Goal: Use online tool/utility: Use online tool/utility

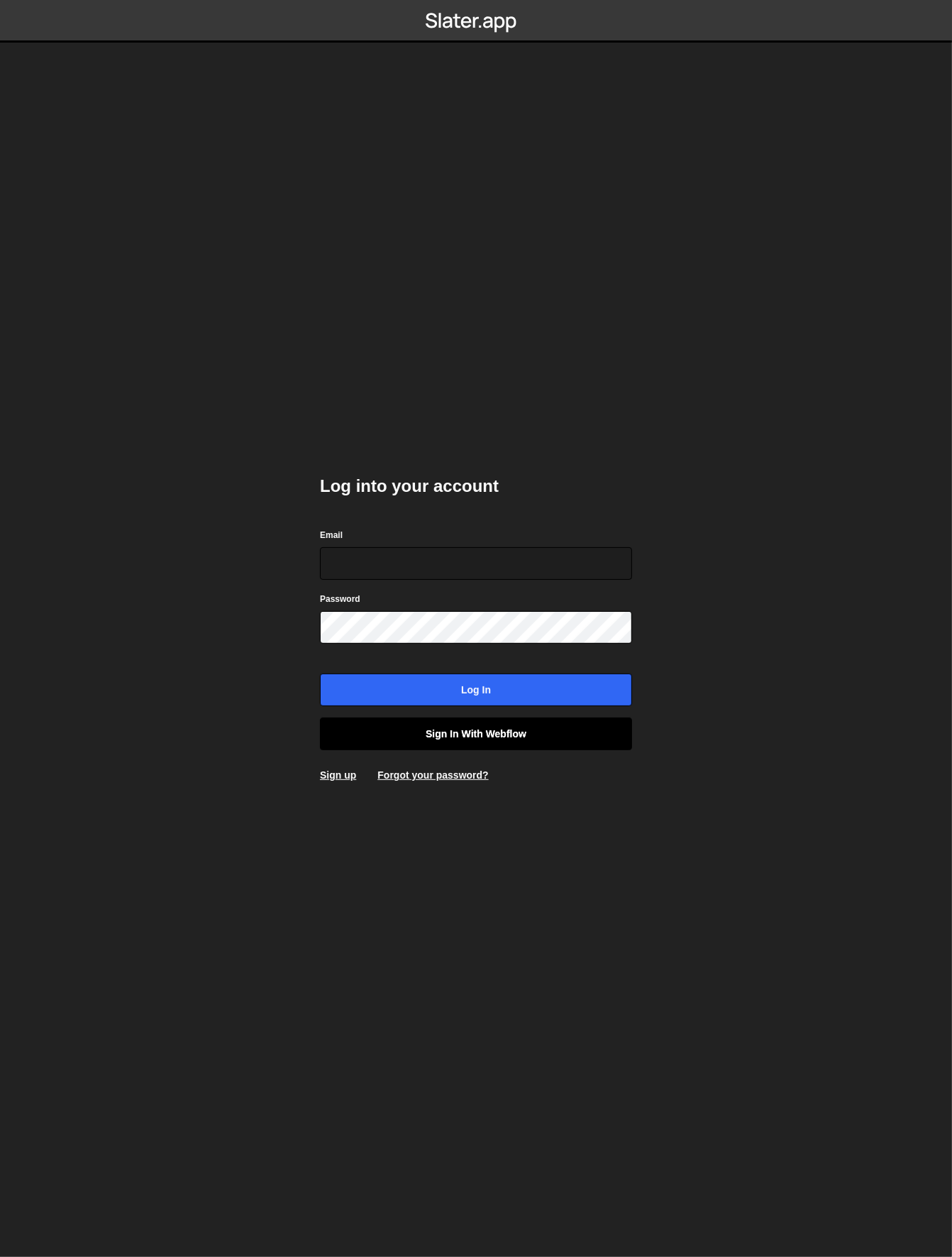
click at [521, 737] on link "Sign in with Webflow" at bounding box center [476, 733] width 312 height 33
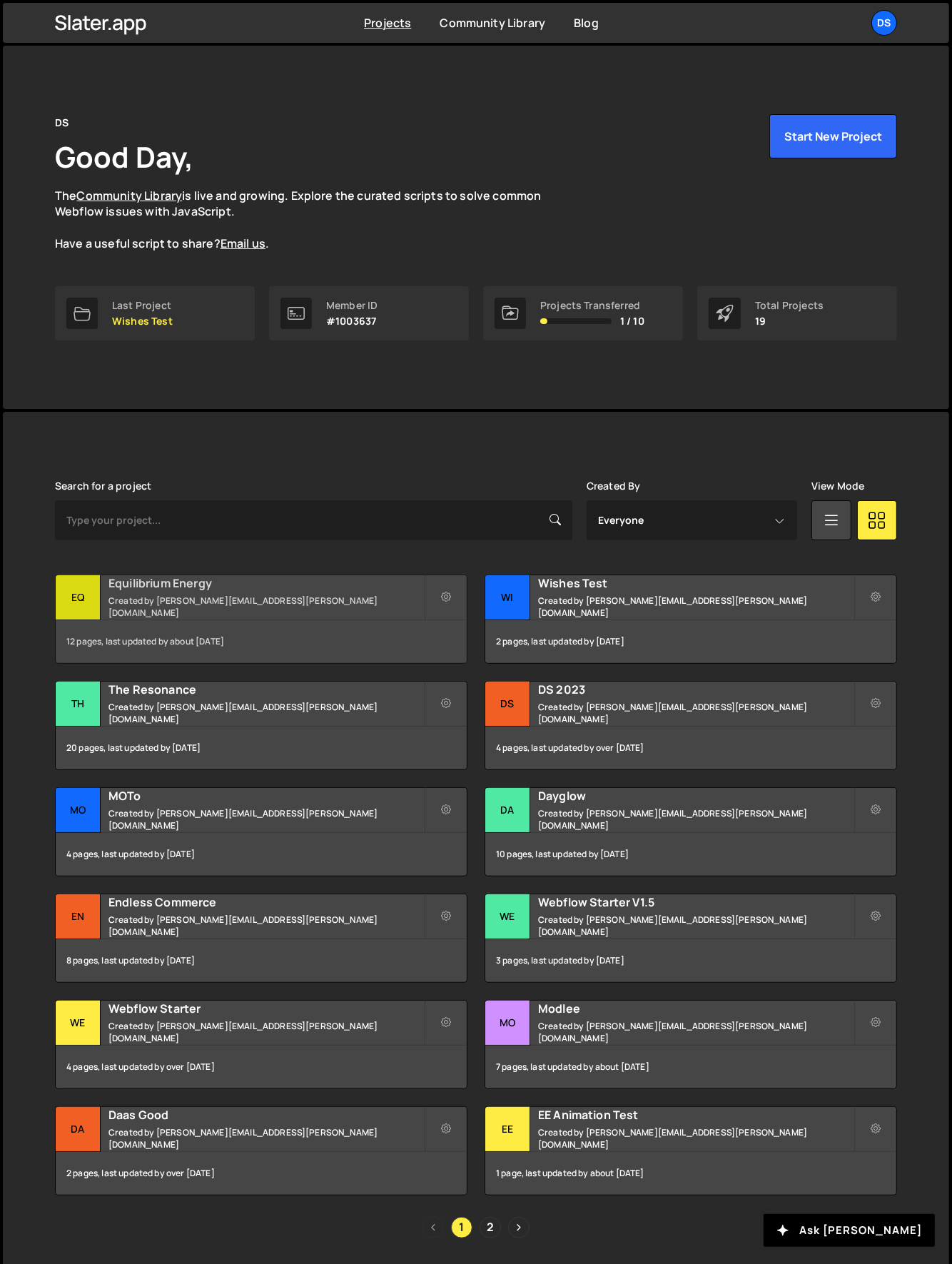
click at [82, 588] on div "Eq" at bounding box center [78, 598] width 45 height 45
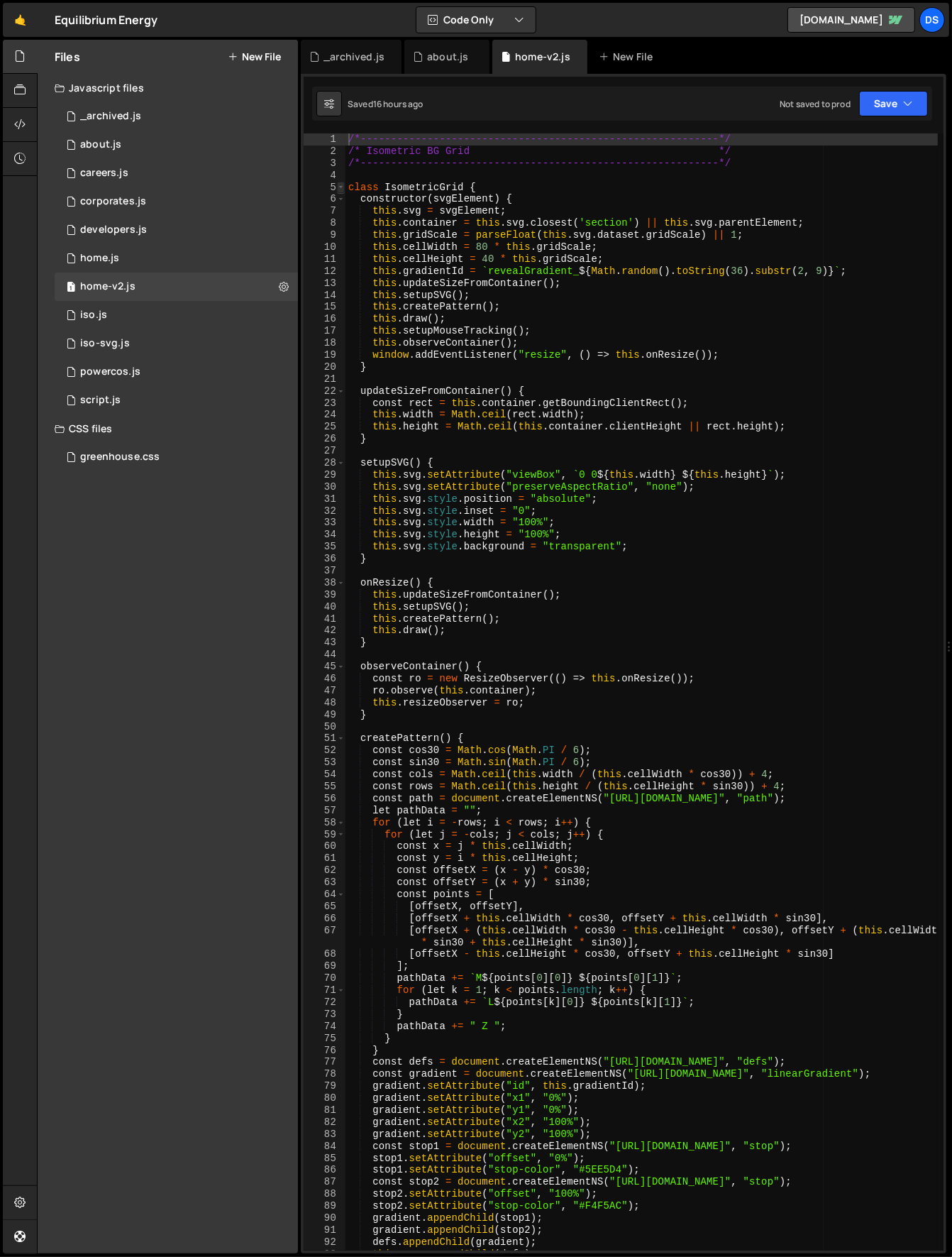
type textarea "/*-----------------------------------------------------------*/"
click at [340, 185] on span at bounding box center [341, 187] width 8 height 12
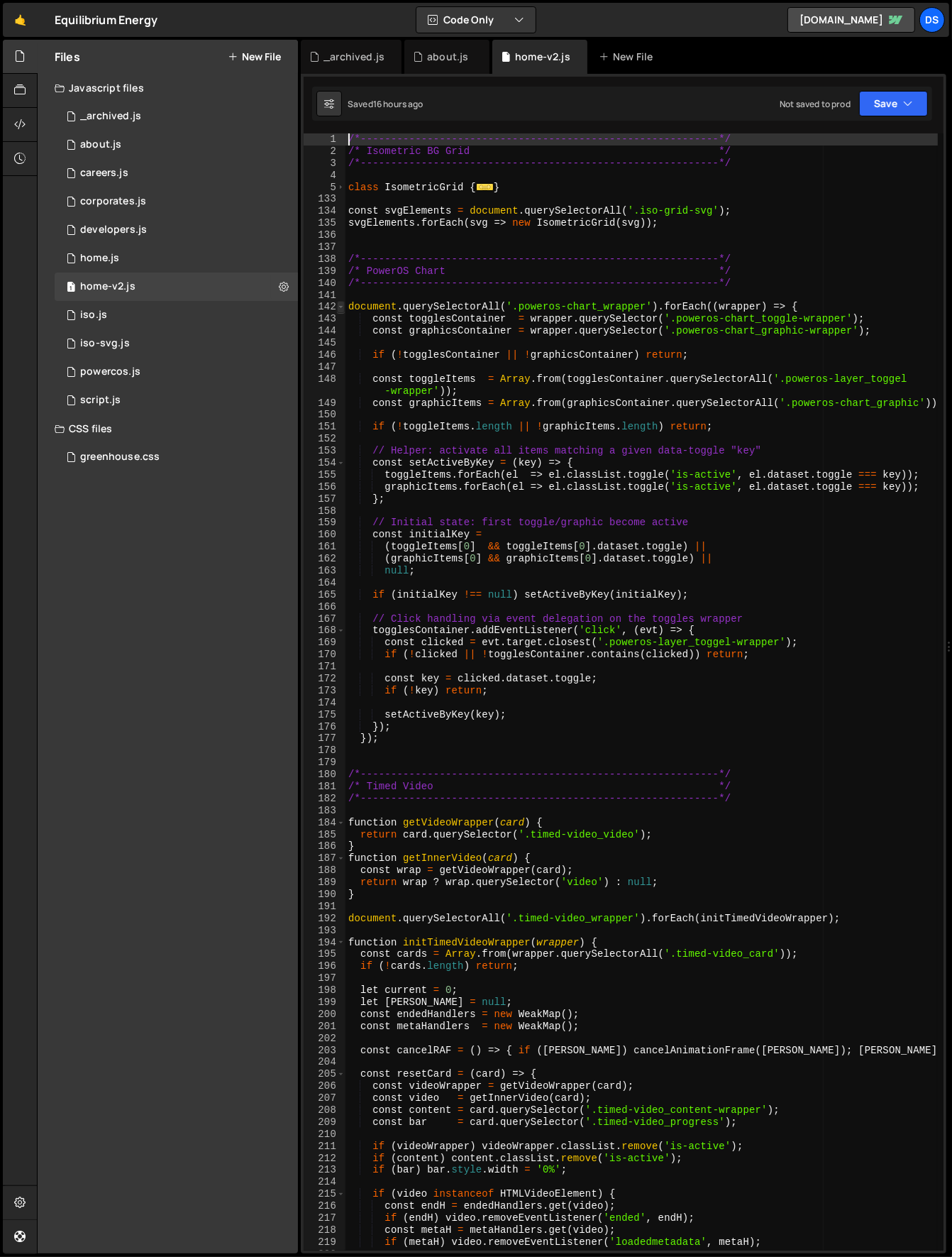
click at [340, 309] on span at bounding box center [341, 306] width 8 height 12
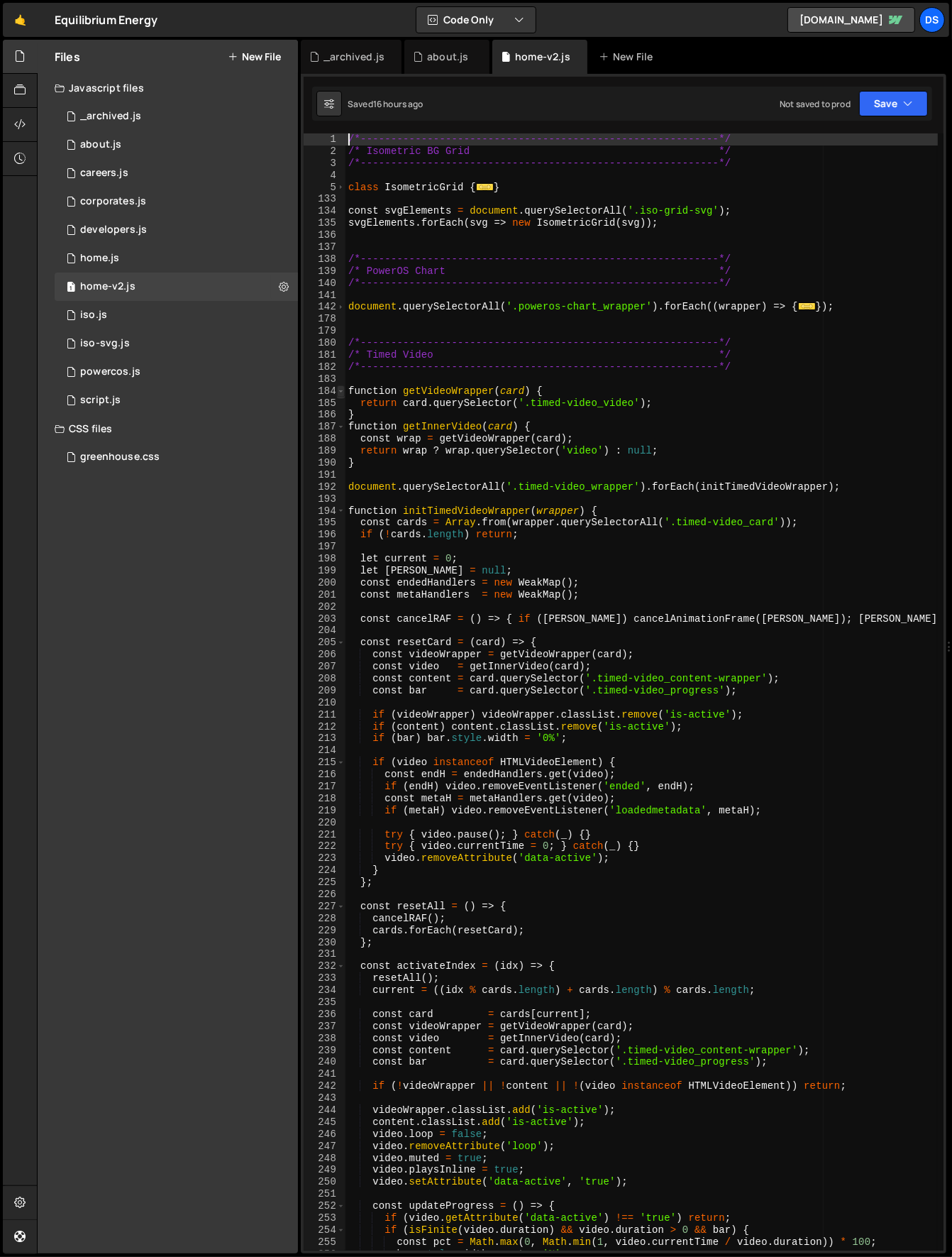
click at [338, 389] on span at bounding box center [341, 391] width 8 height 12
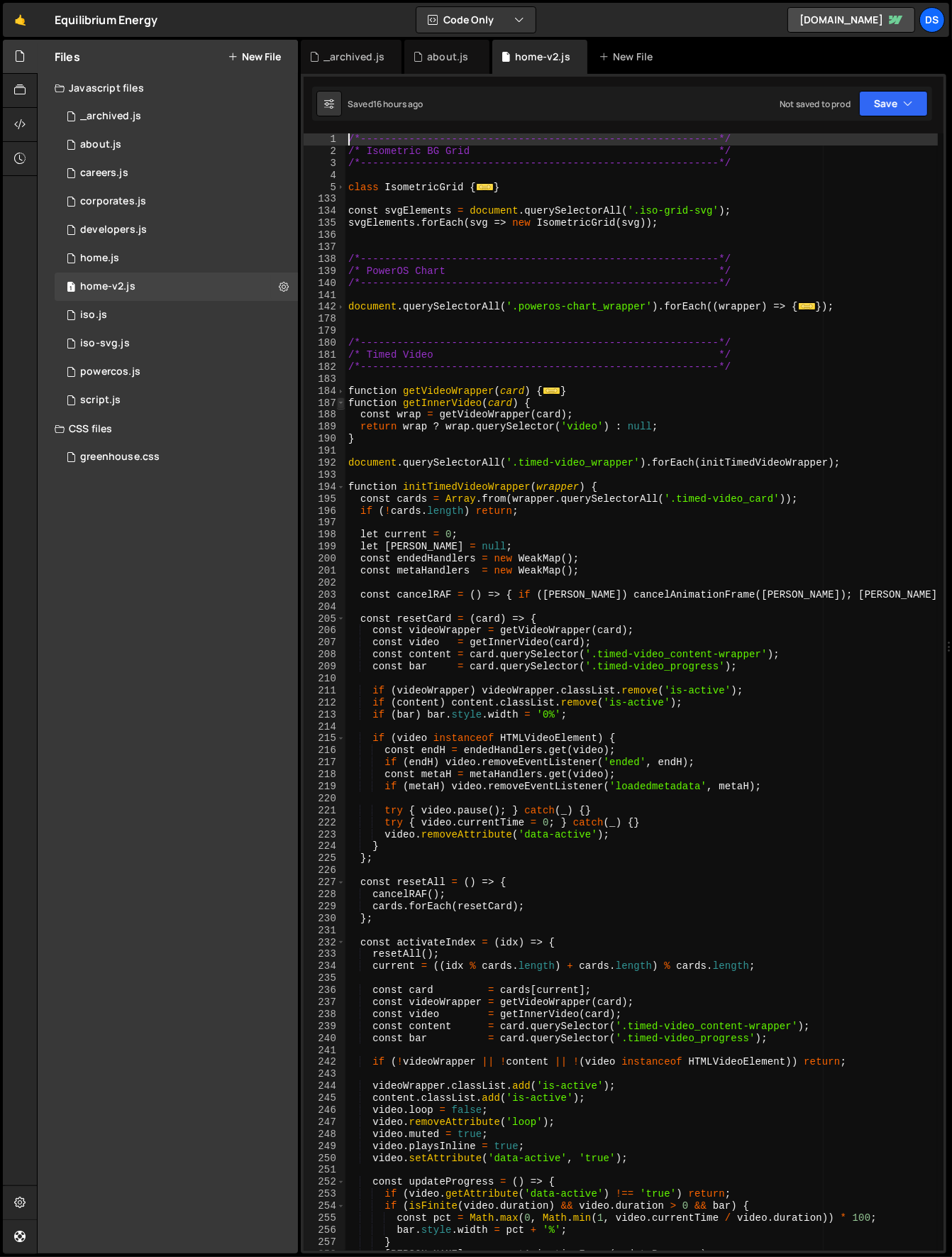
click at [338, 404] on span at bounding box center [341, 403] width 8 height 12
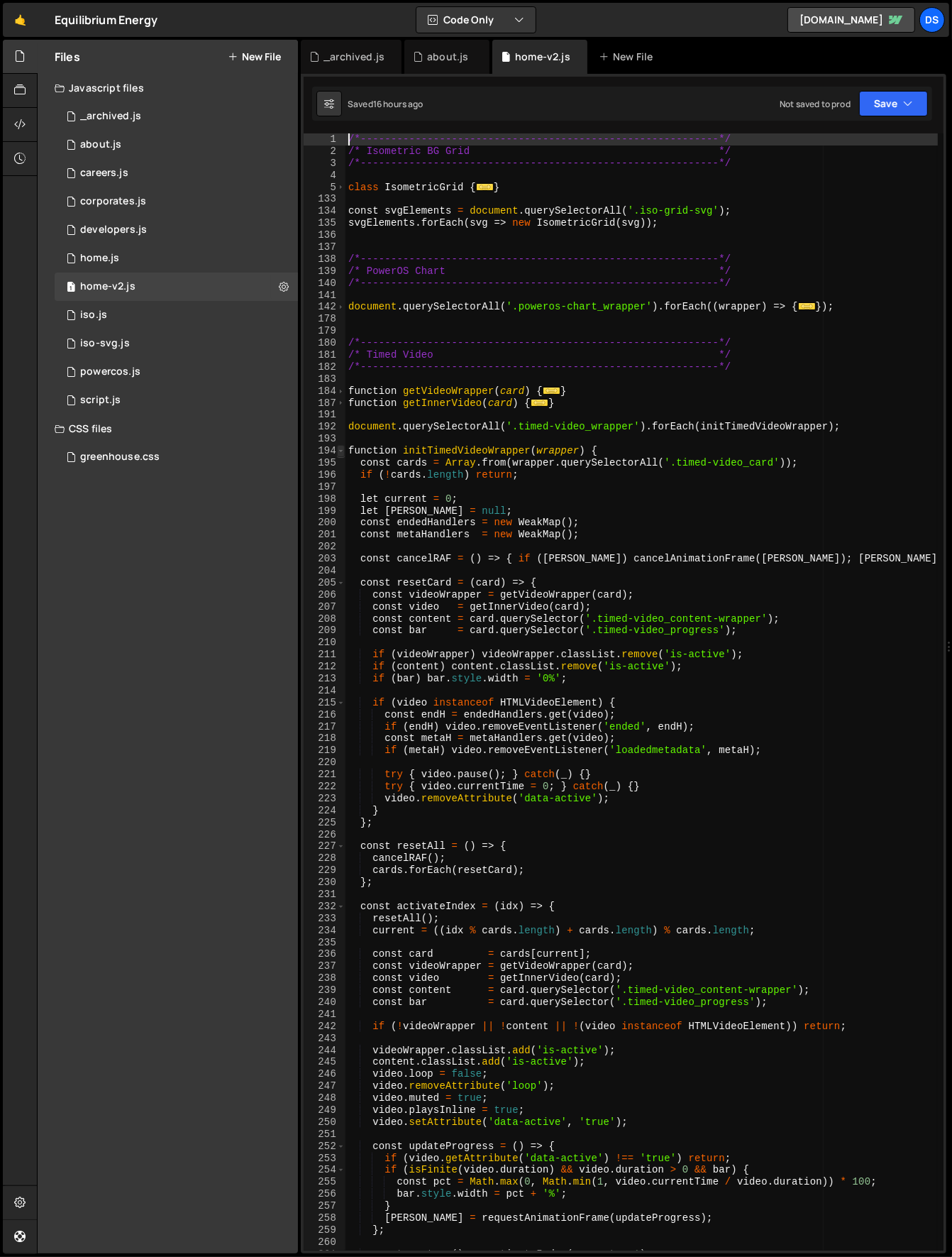
click at [342, 448] on span at bounding box center [341, 451] width 8 height 12
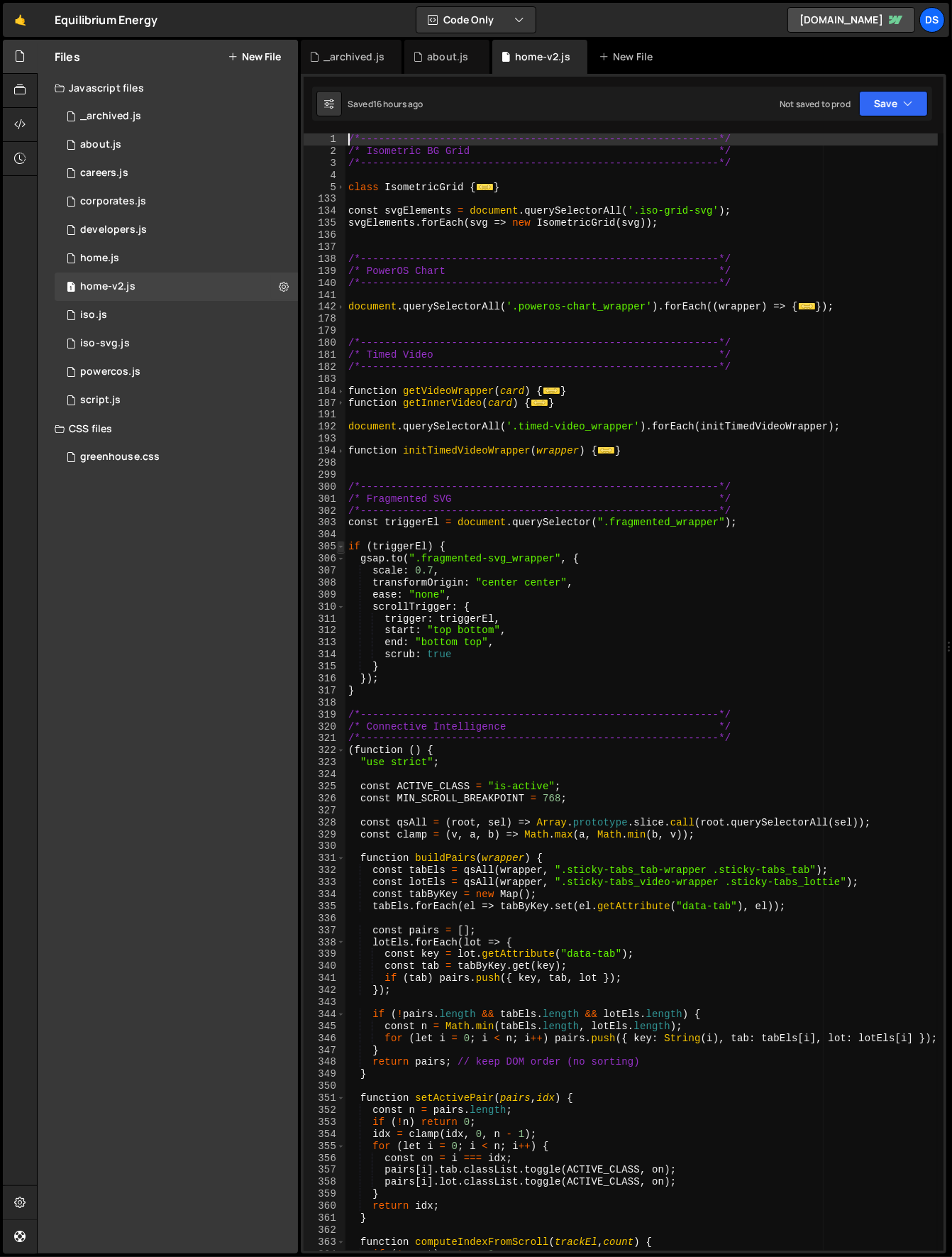
click at [344, 547] on span at bounding box center [341, 546] width 8 height 12
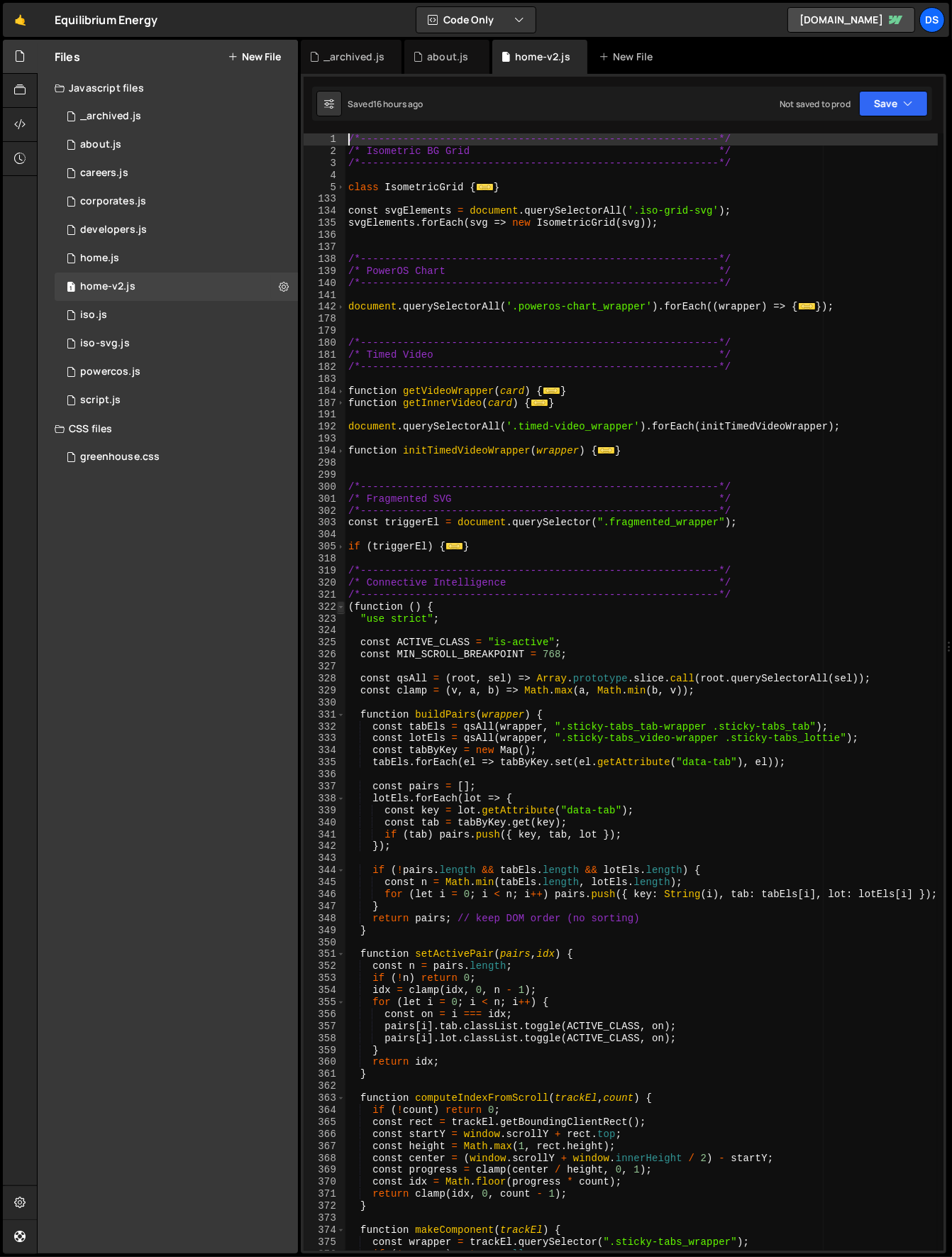
click at [340, 608] on span at bounding box center [341, 607] width 8 height 12
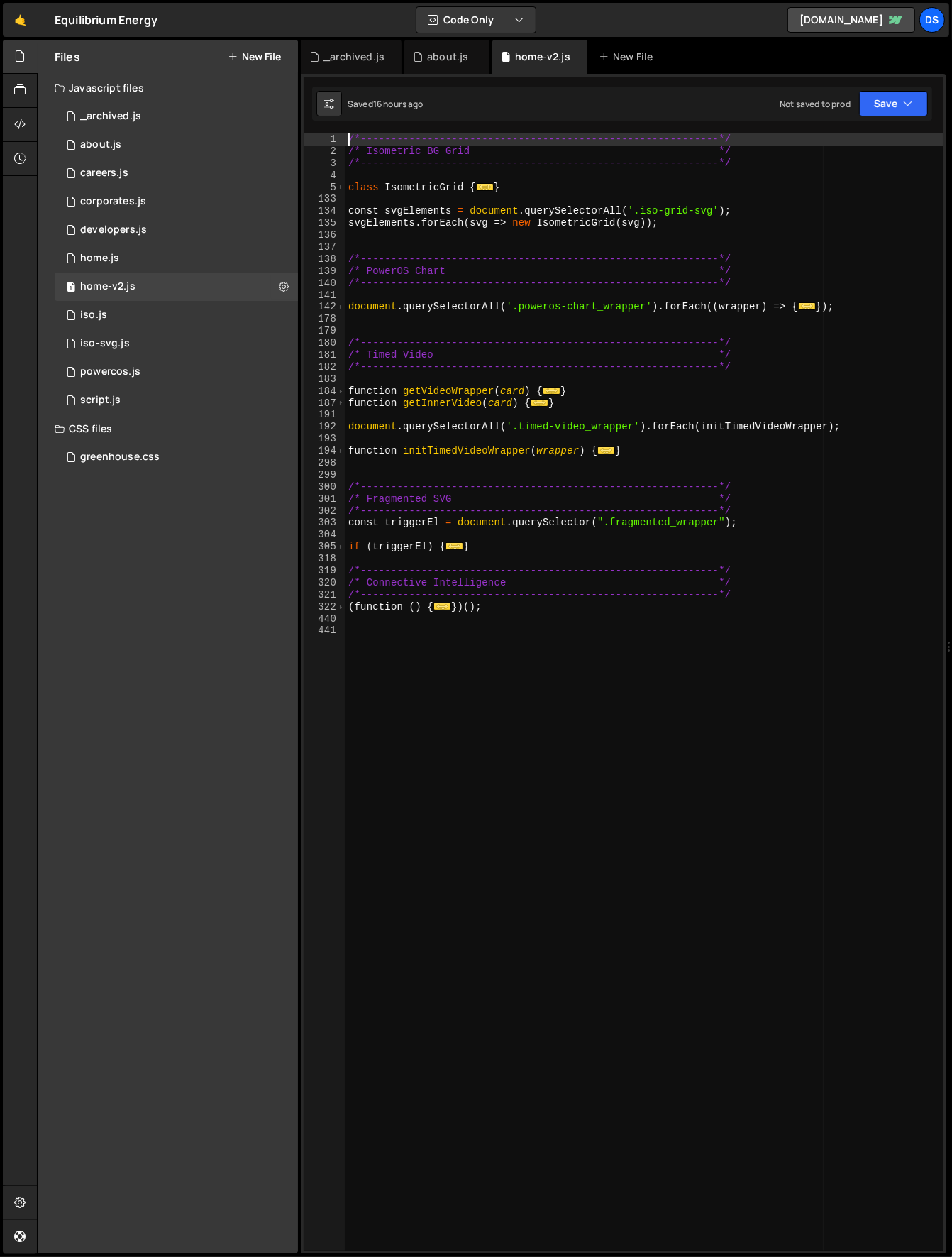
click at [407, 656] on div "/*-----------------------------------------------------------*/ /* Isometric BG…" at bounding box center [645, 705] width 599 height 1142
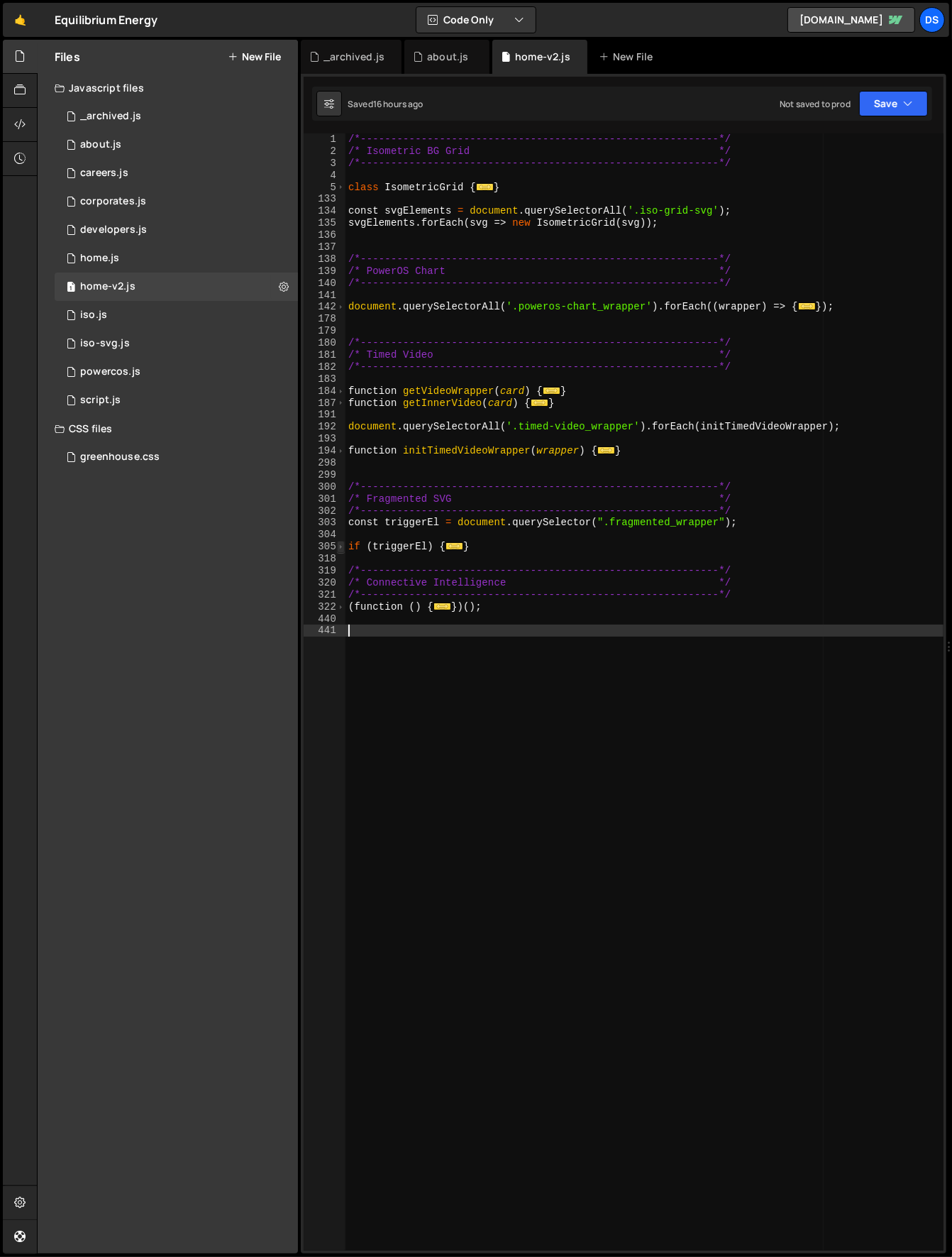
click at [341, 548] on span at bounding box center [341, 546] width 8 height 12
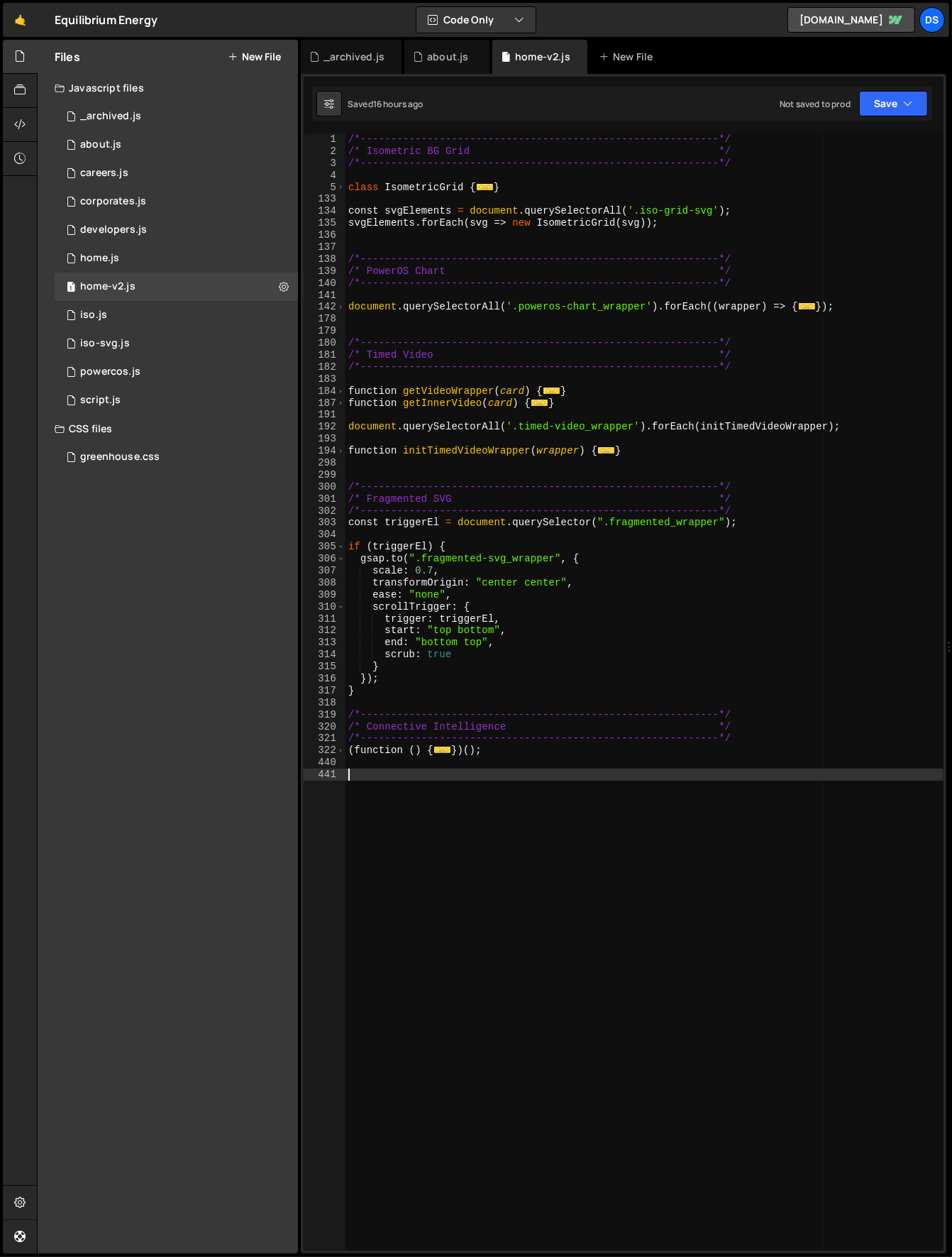
click at [428, 569] on div "/*-----------------------------------------------------------*/ /* Isometric BG…" at bounding box center [645, 705] width 599 height 1142
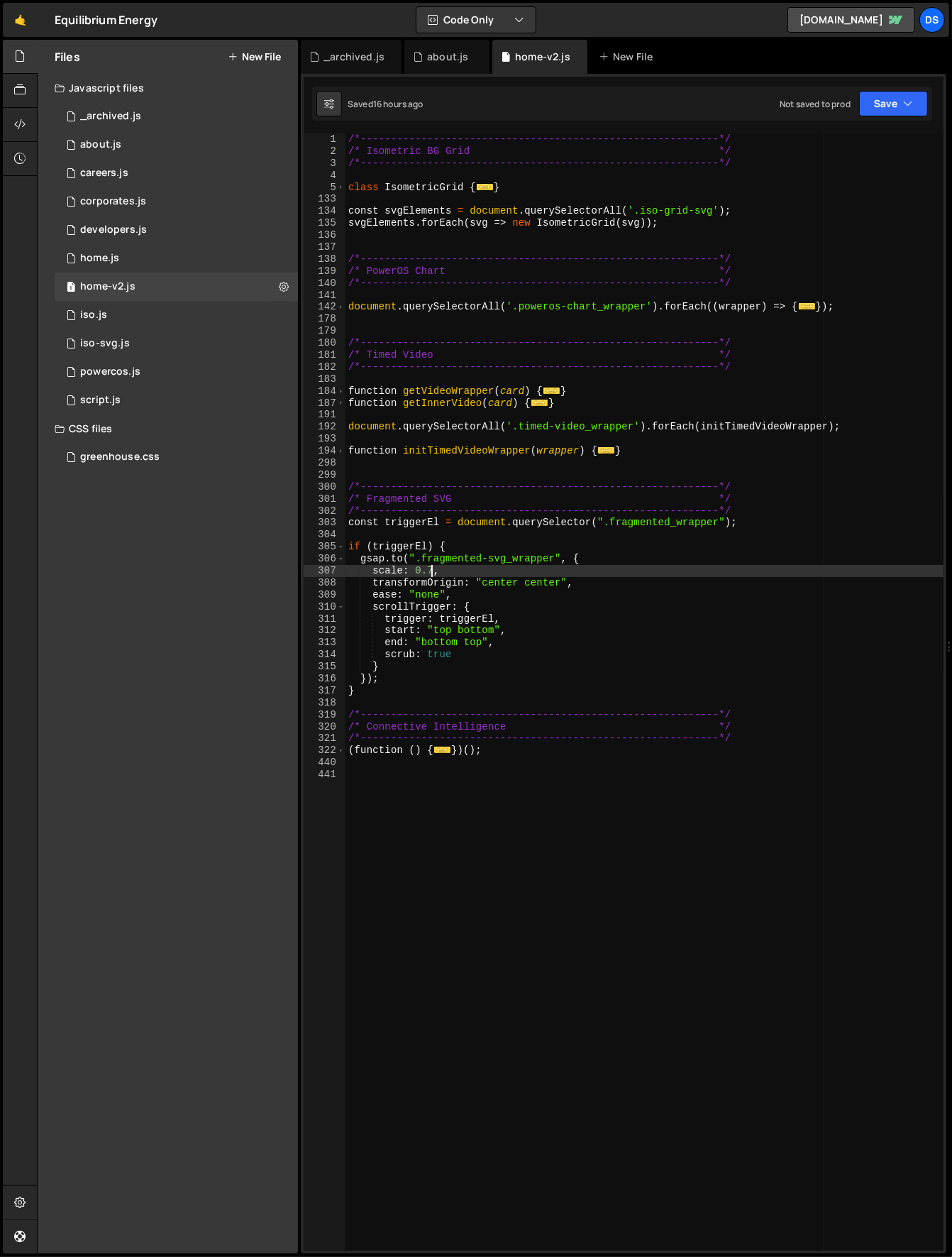
type textarea "scale: 0.6,"
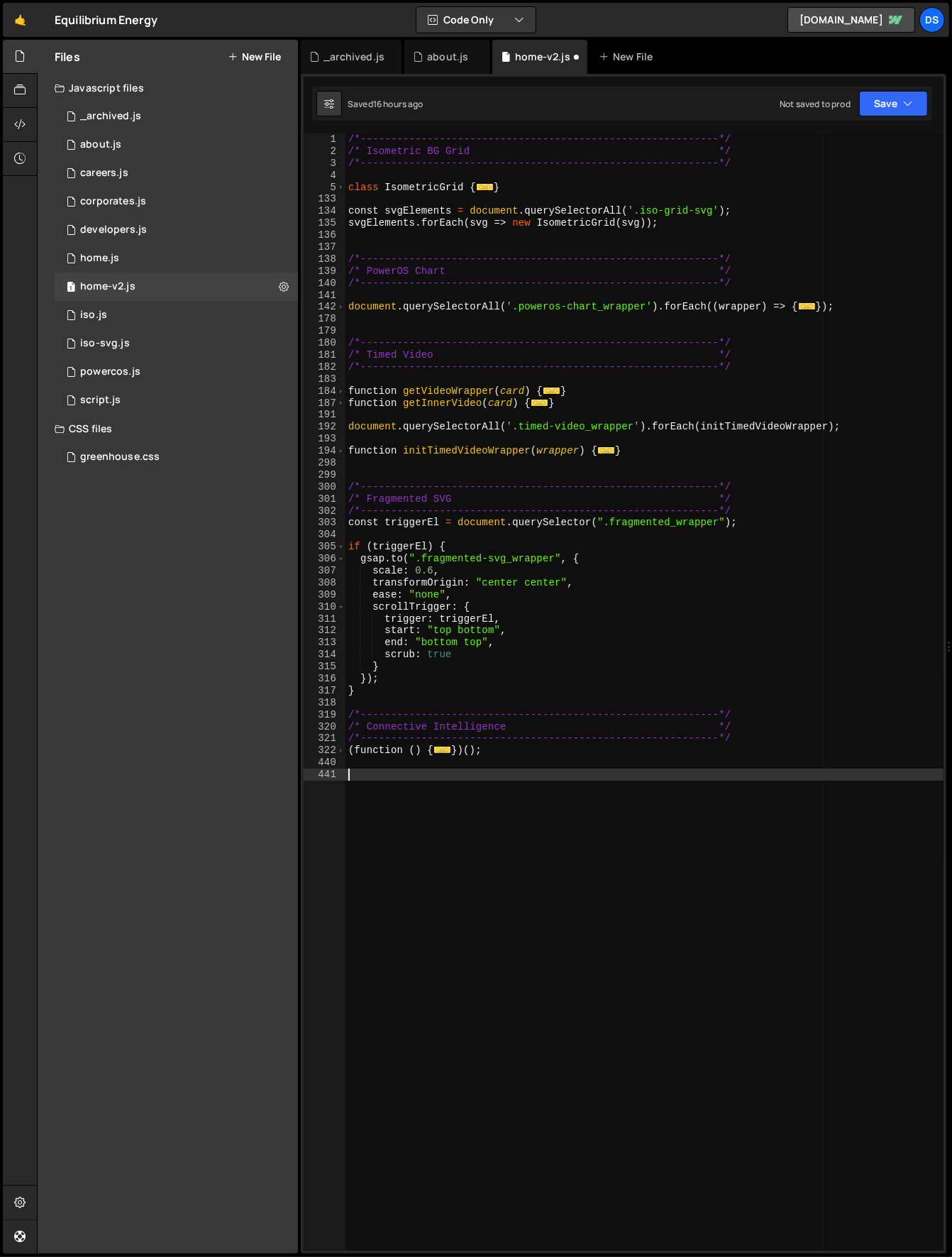
click at [525, 948] on div "/*-----------------------------------------------------------*/ /* Isometric BG…" at bounding box center [645, 705] width 599 height 1142
click at [281, 285] on icon at bounding box center [283, 286] width 10 height 14
click at [387, 311] on button "Edit File Settings" at bounding box center [370, 317] width 139 height 29
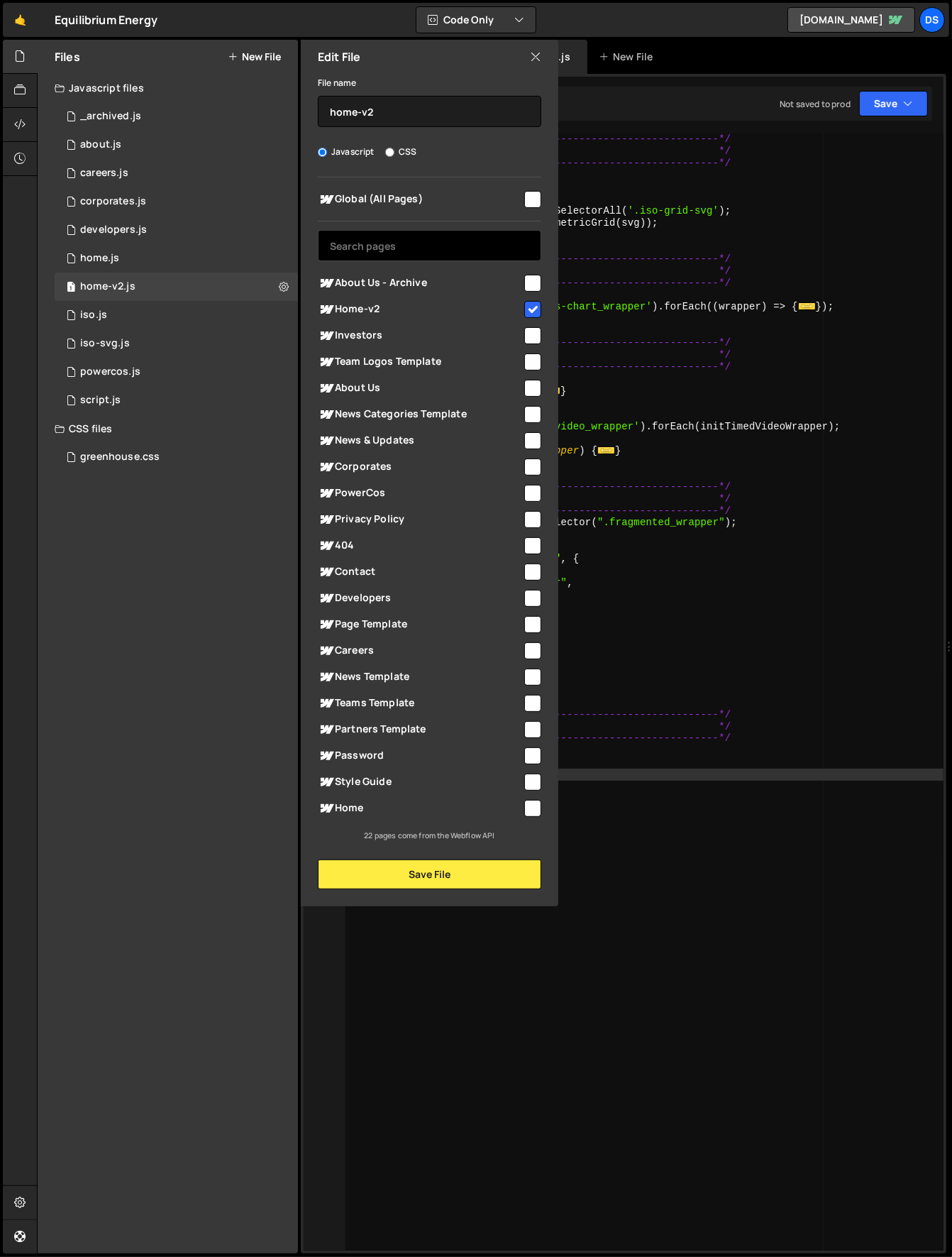
click at [466, 251] on input "text" at bounding box center [429, 245] width 224 height 31
click at [528, 806] on input "checkbox" at bounding box center [533, 808] width 17 height 17
checkbox input "true"
drag, startPoint x: 535, startPoint y: 306, endPoint x: 533, endPoint y: 331, distance: 25.1
click at [535, 305] on input "checkbox" at bounding box center [533, 309] width 17 height 17
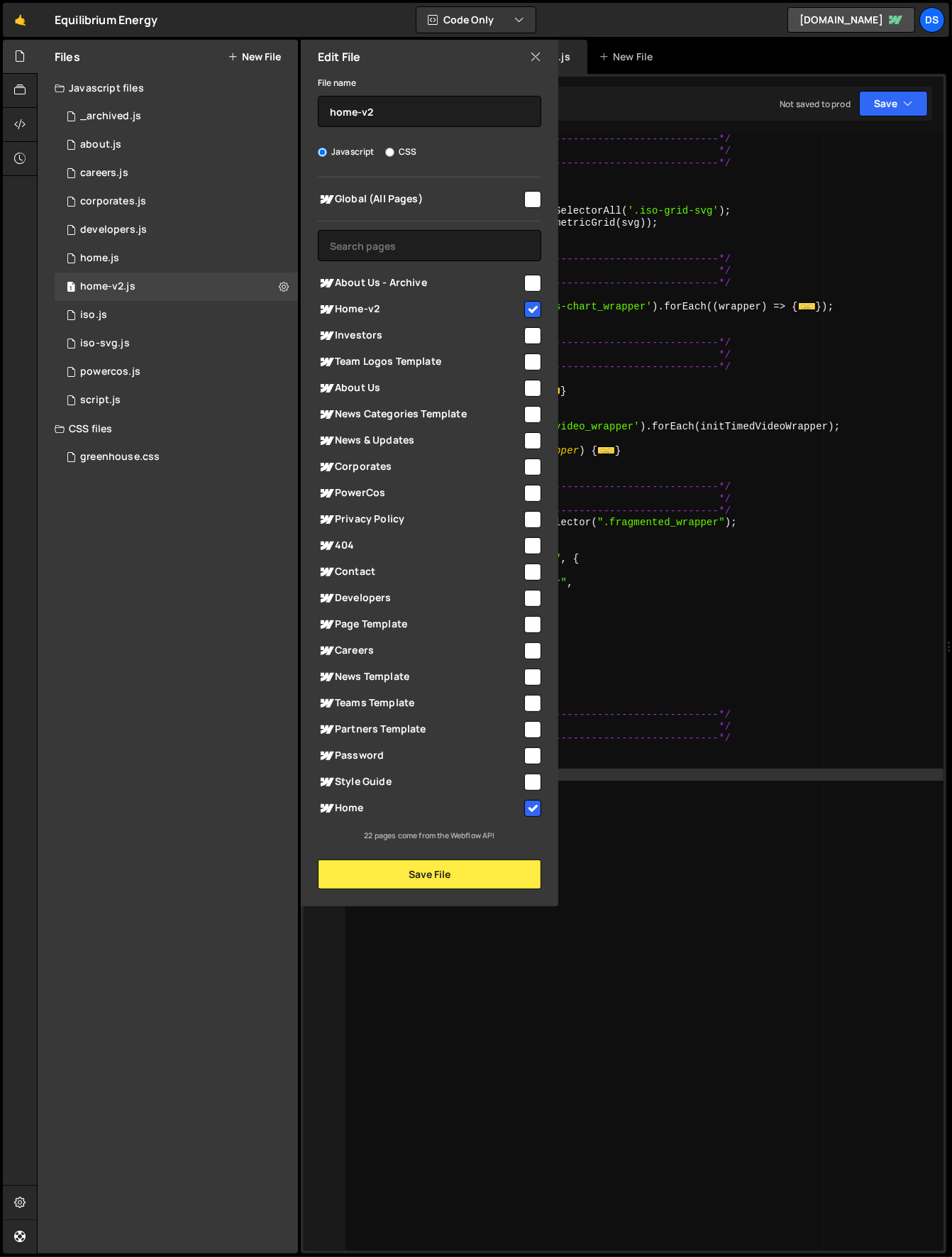
checkbox input "false"
click at [443, 870] on button "Save File" at bounding box center [429, 874] width 224 height 29
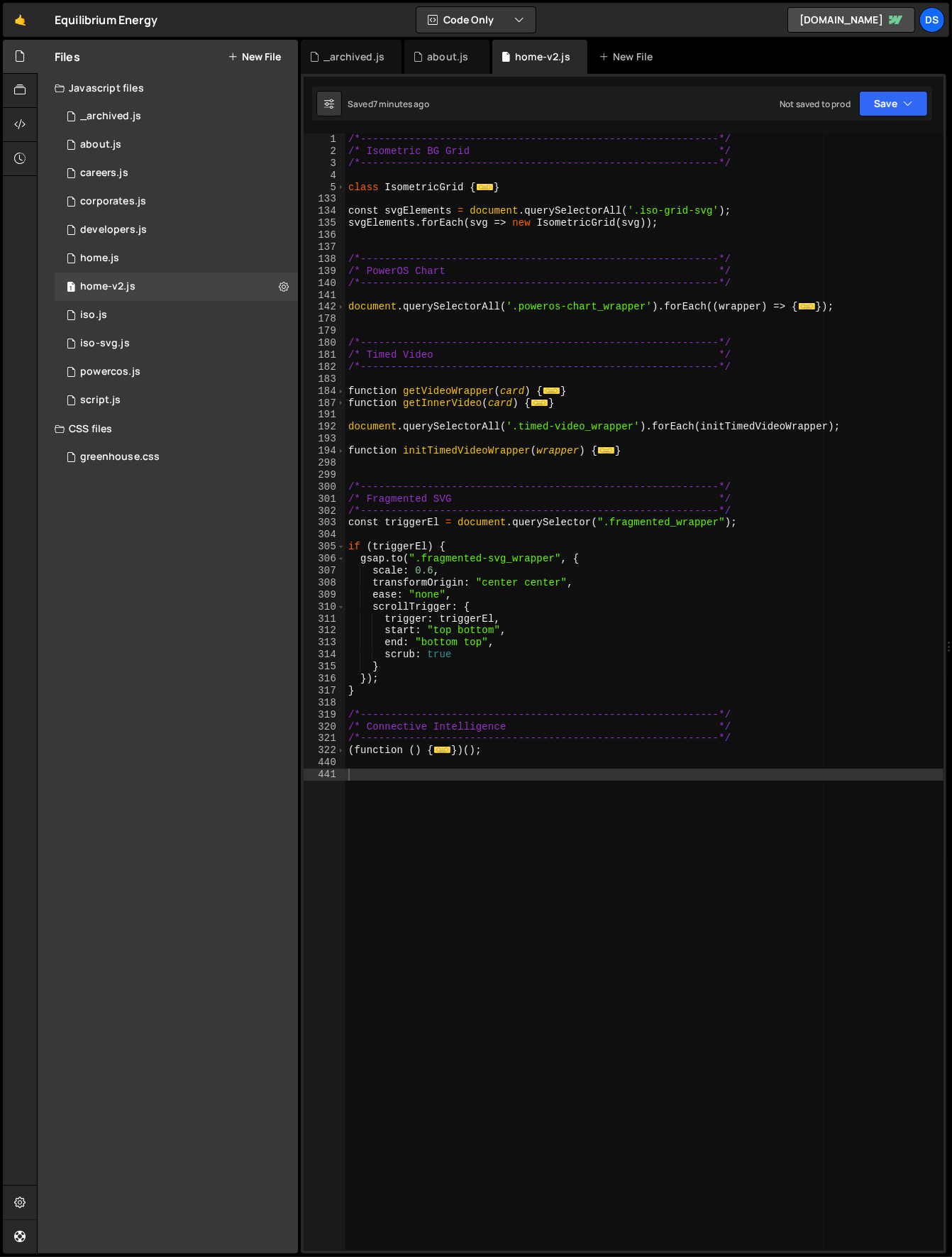
click at [682, 876] on div "/*-----------------------------------------------------------*/ /* Isometric BG…" at bounding box center [645, 705] width 599 height 1142
click at [234, 255] on div "1 home.js 0" at bounding box center [177, 259] width 244 height 29
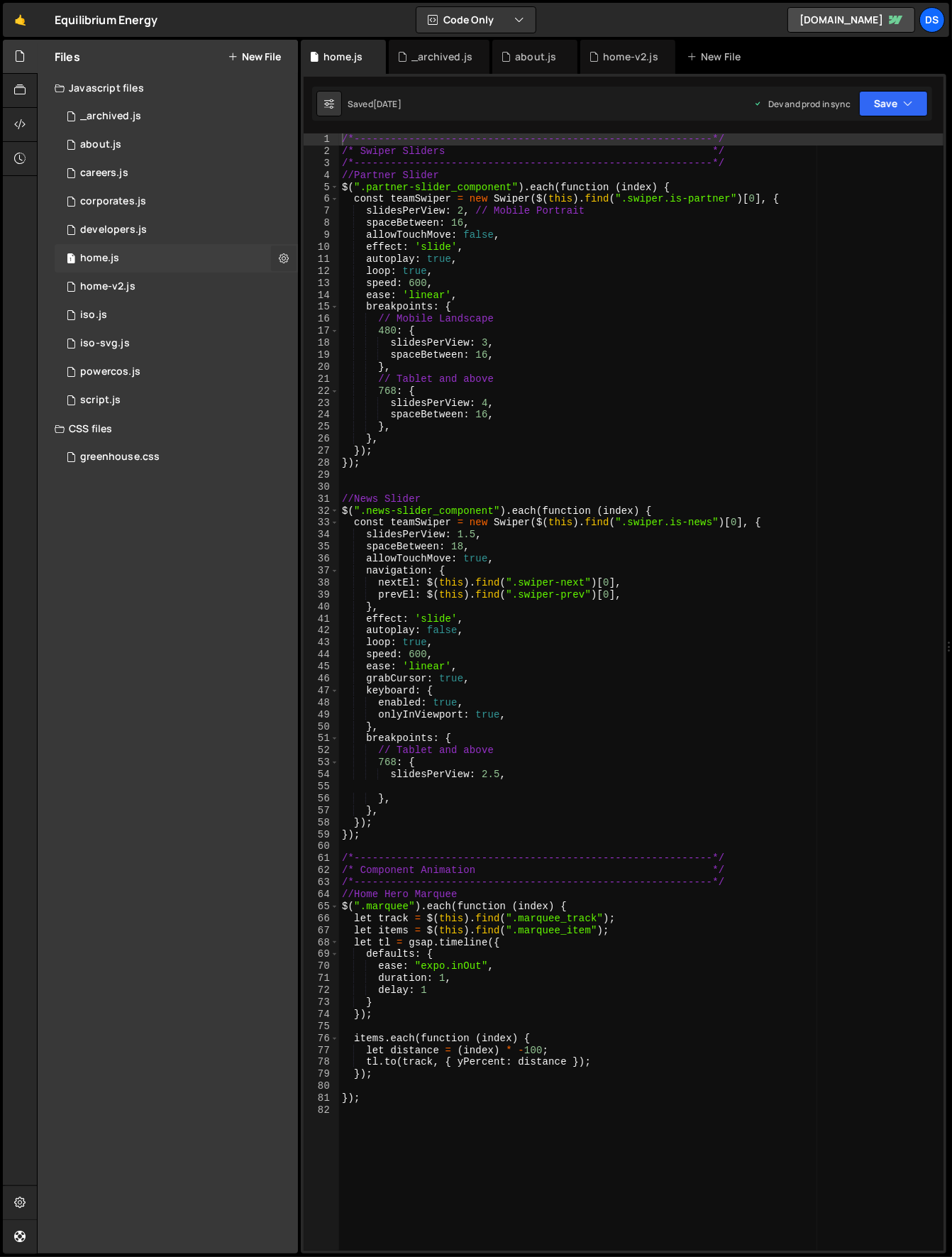
click at [277, 258] on button at bounding box center [284, 258] width 25 height 25
click at [693, 298] on div "/*-----------------------------------------------------------*/ /* Swiper Slide…" at bounding box center [642, 705] width 605 height 1142
click at [334, 192] on span at bounding box center [334, 187] width 8 height 12
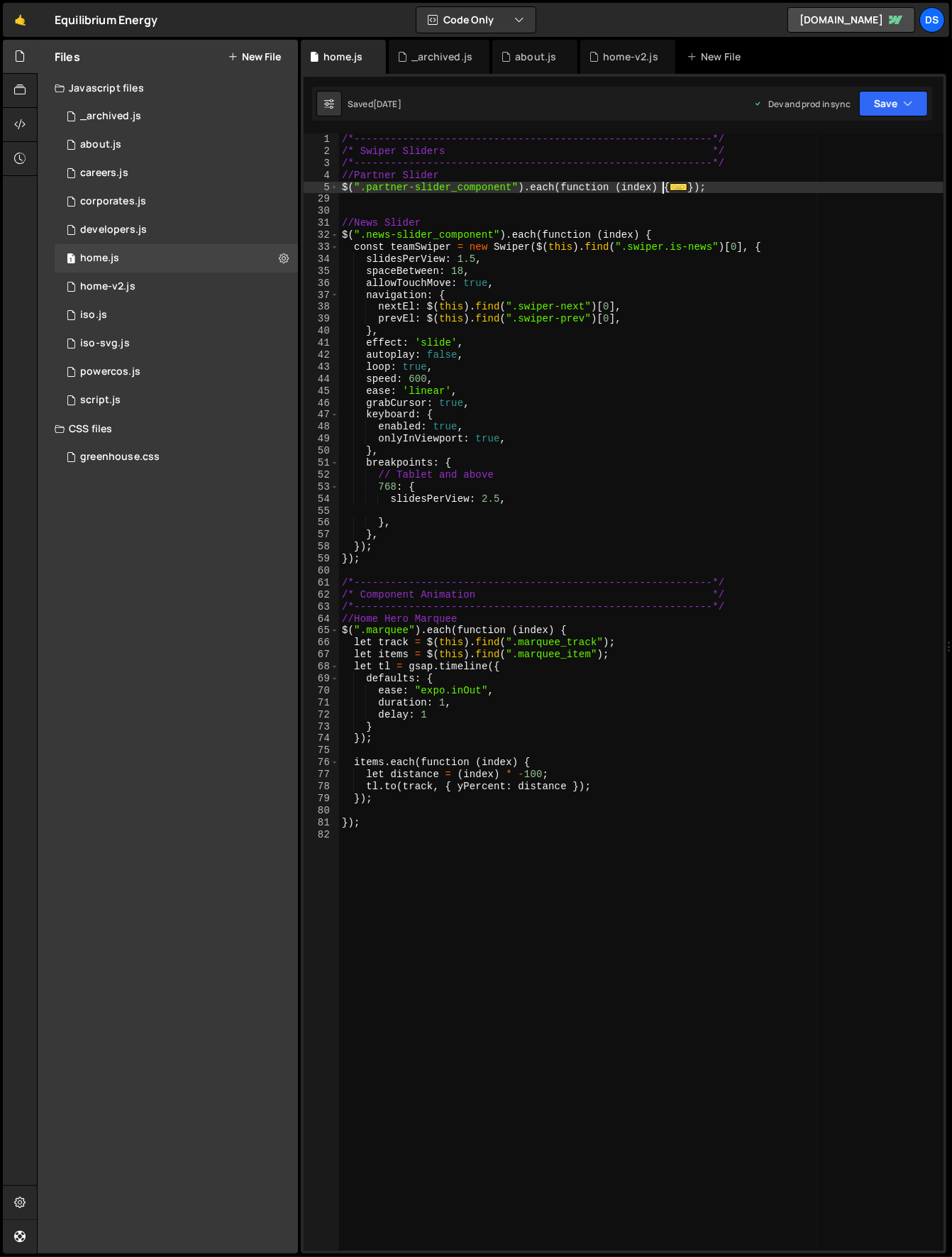
click at [330, 234] on div "32" at bounding box center [322, 235] width 36 height 12
type textarea "$(".news-slider_component").each(function (index) { const teamSwiper = new Swip…"
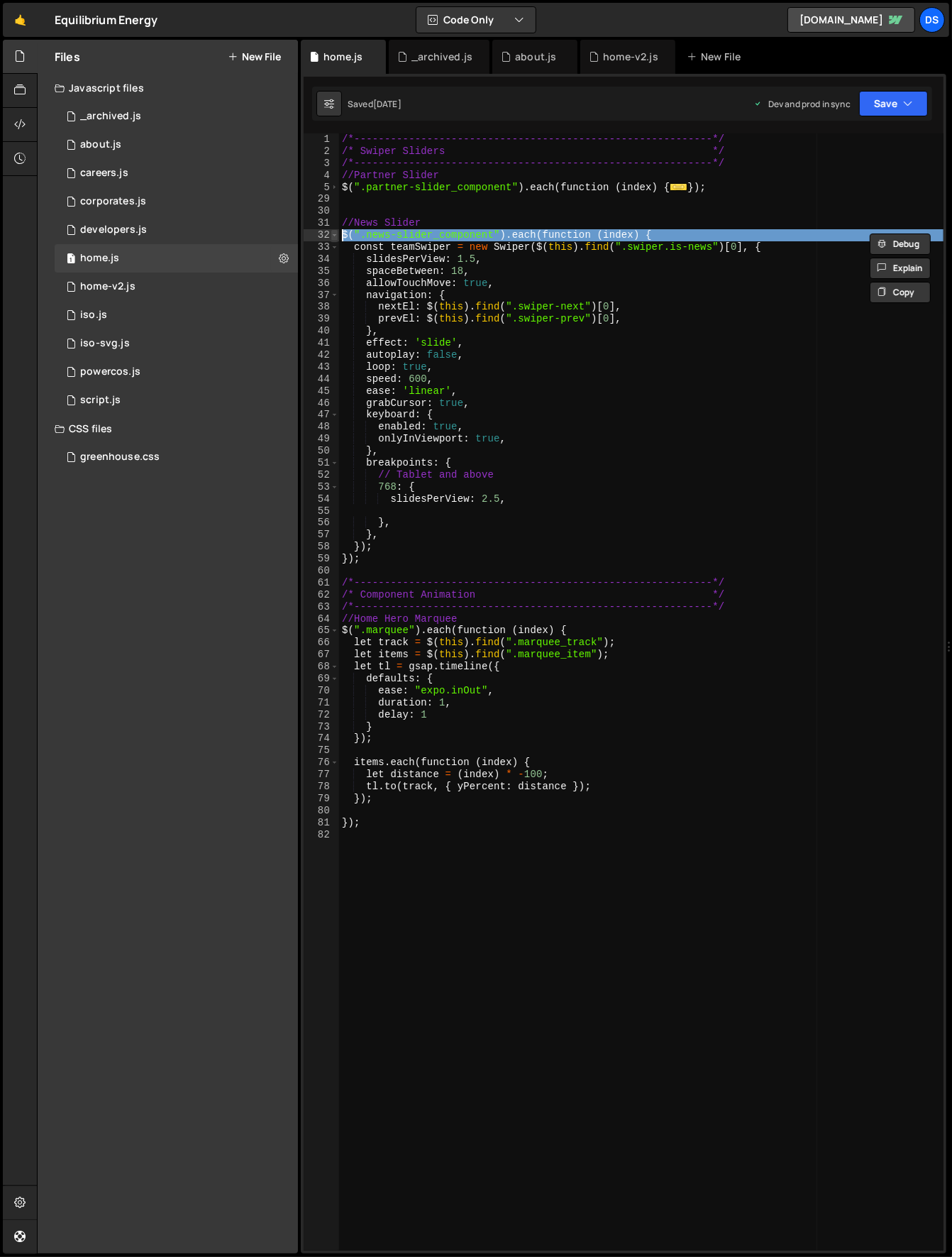
click at [337, 233] on span at bounding box center [334, 235] width 8 height 12
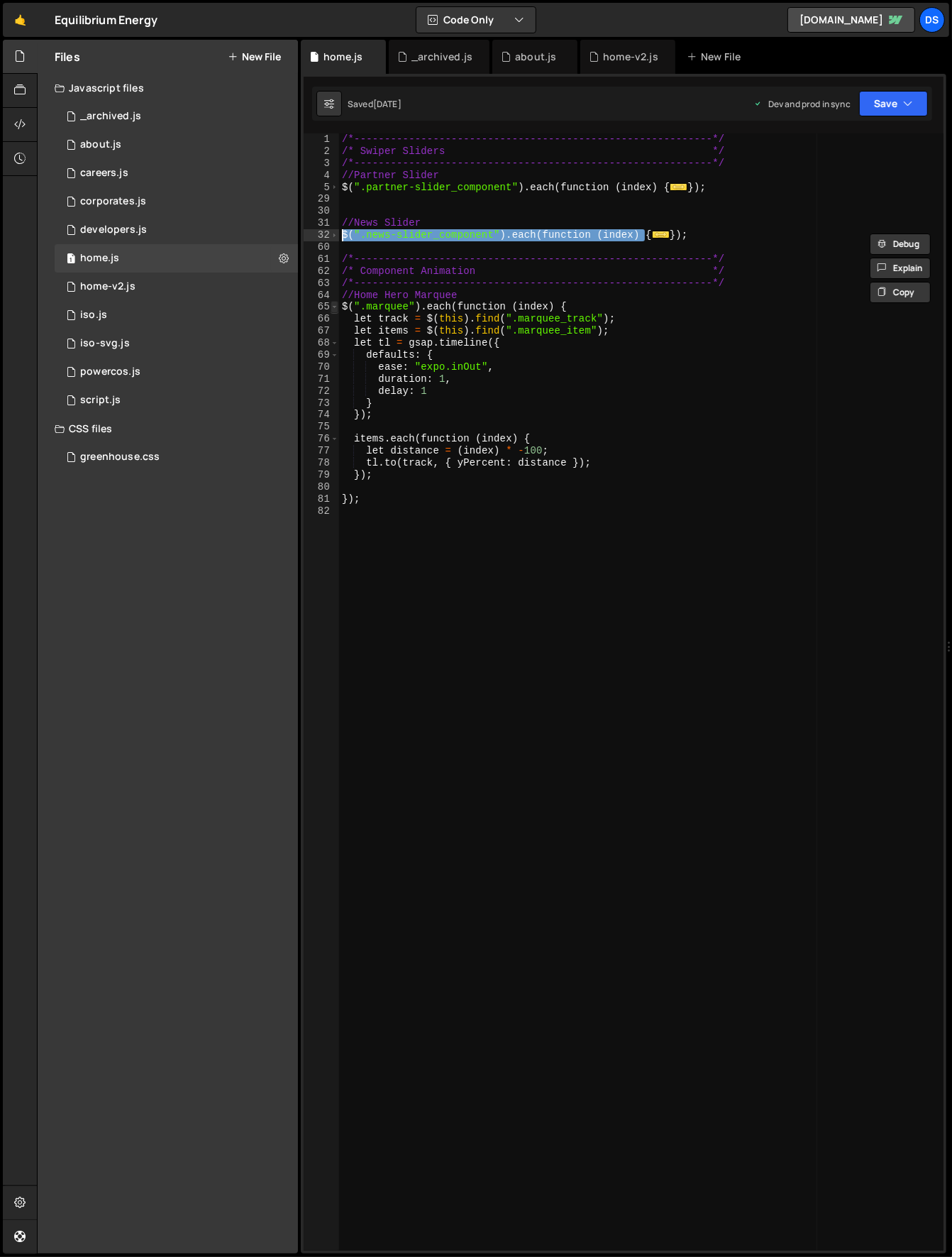
click at [335, 306] on span at bounding box center [334, 306] width 8 height 12
